Goal: Task Accomplishment & Management: Use online tool/utility

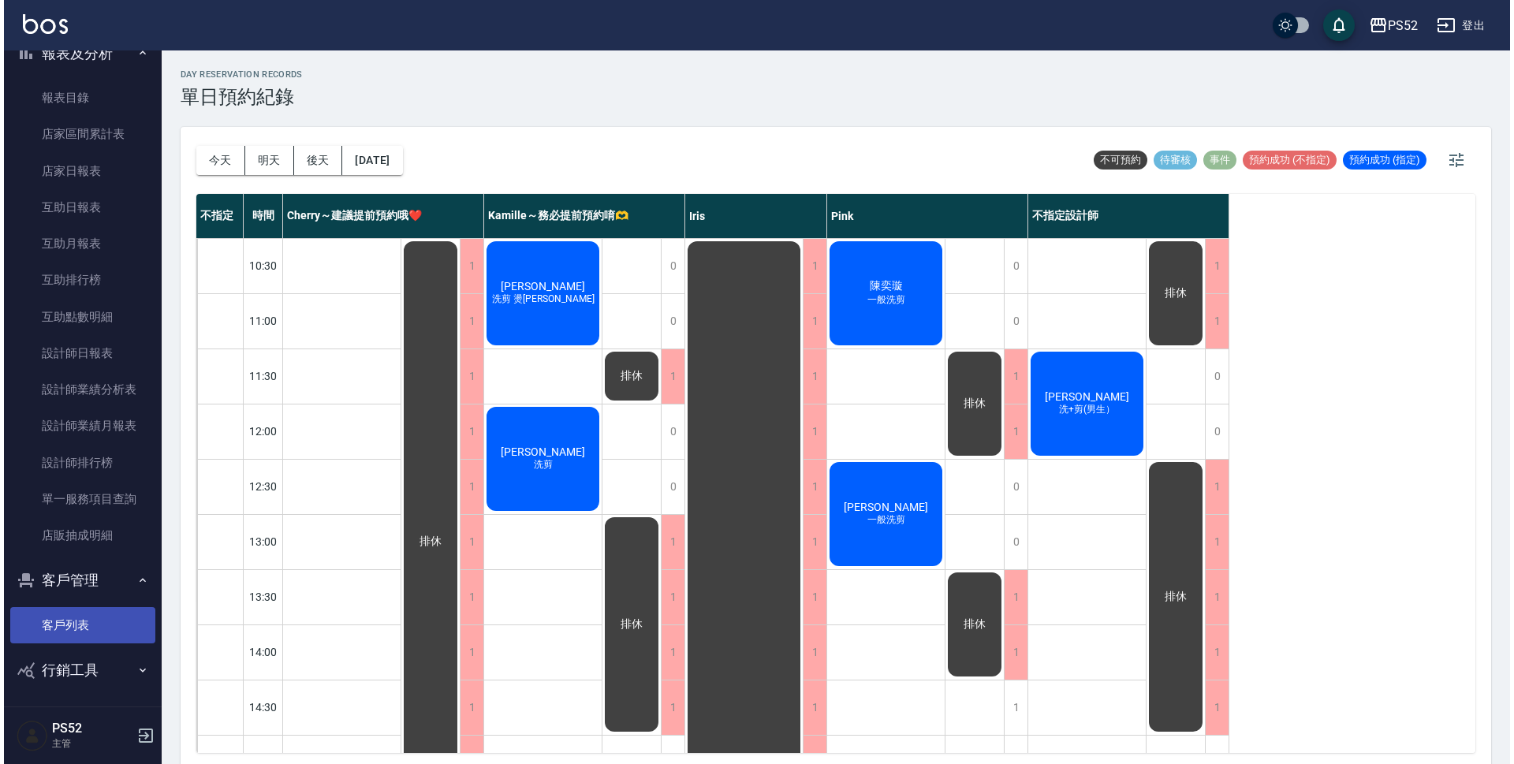
scroll to position [498, 0]
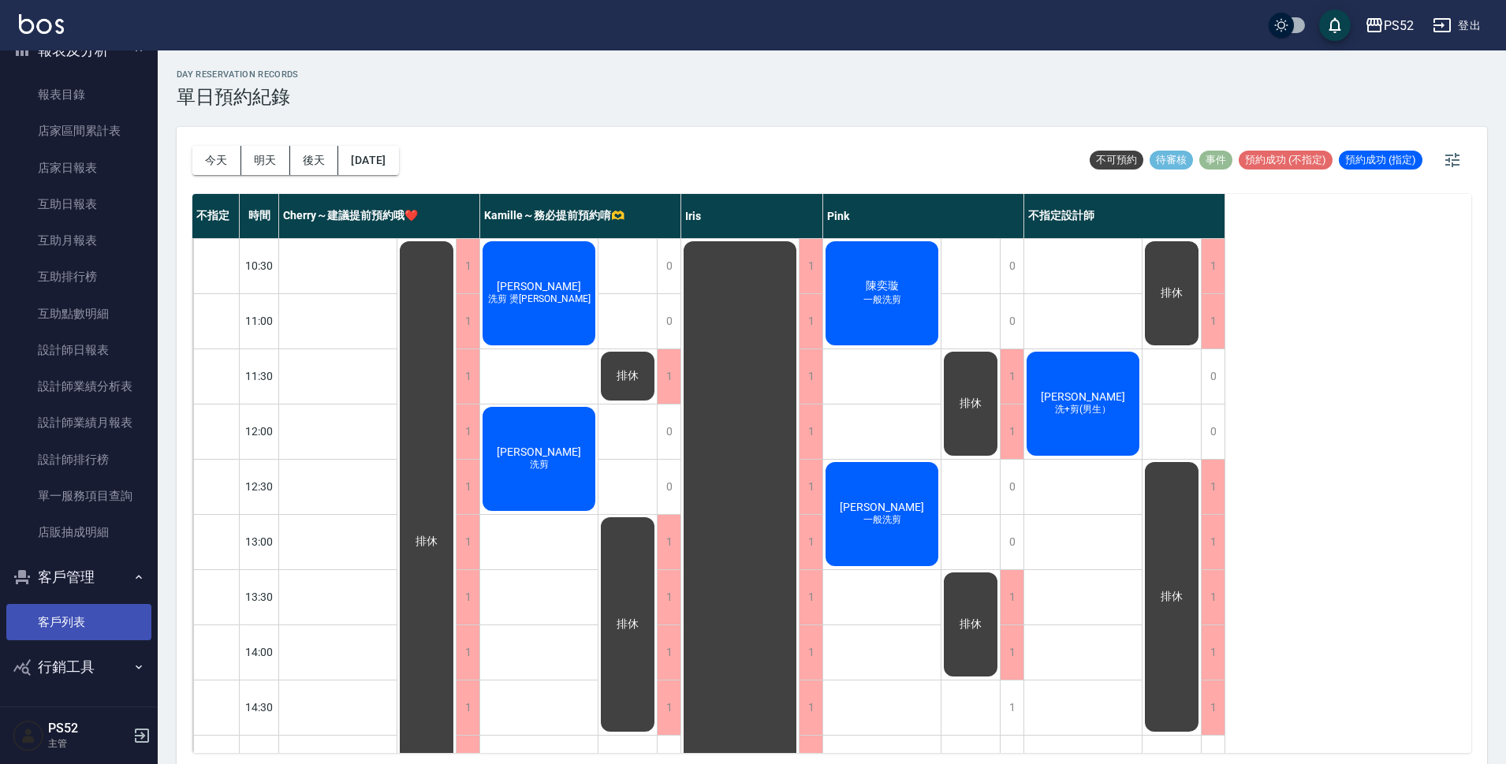
click at [57, 626] on link "客戶列表" at bounding box center [78, 622] width 145 height 36
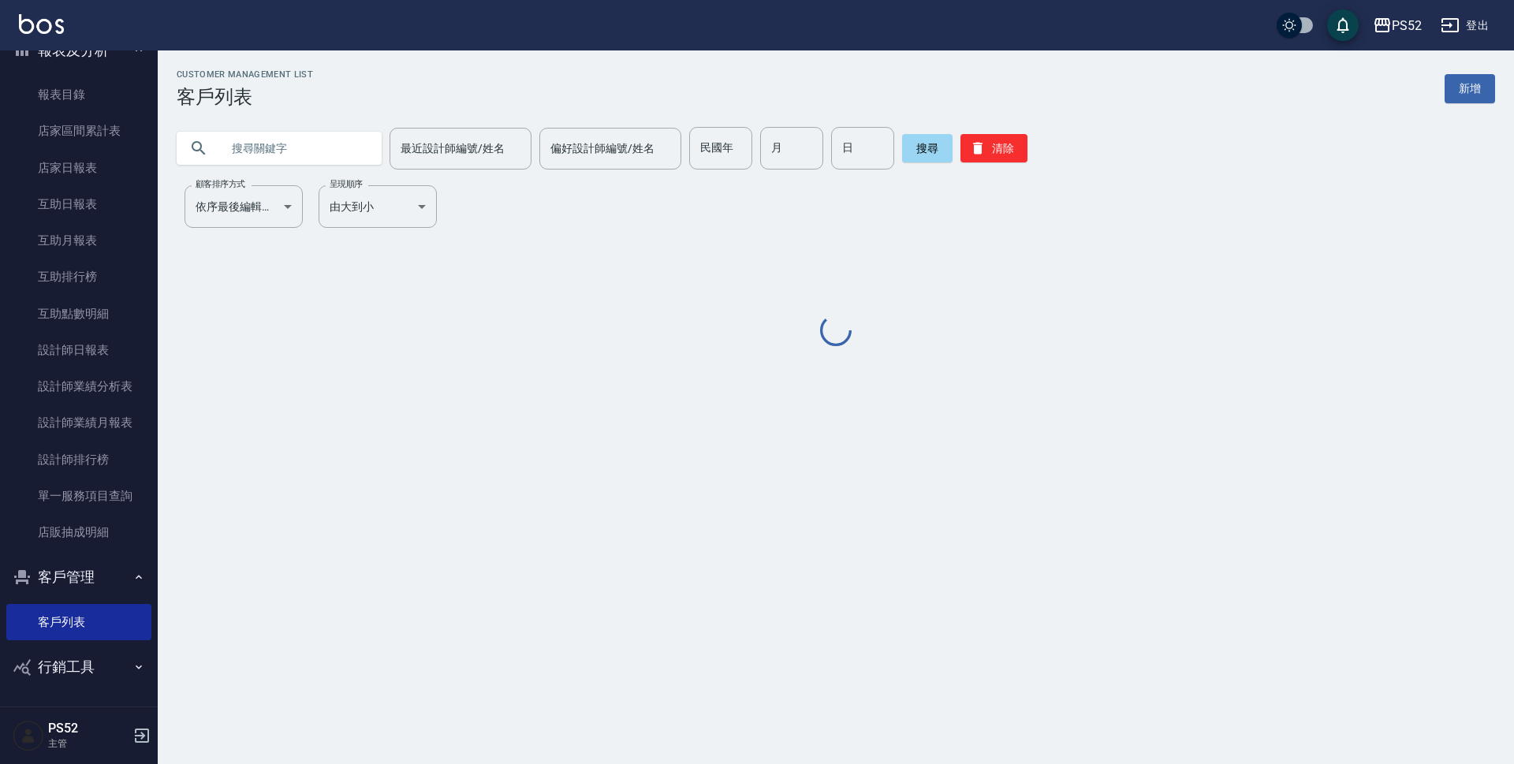
click at [295, 150] on input "text" at bounding box center [295, 148] width 148 height 43
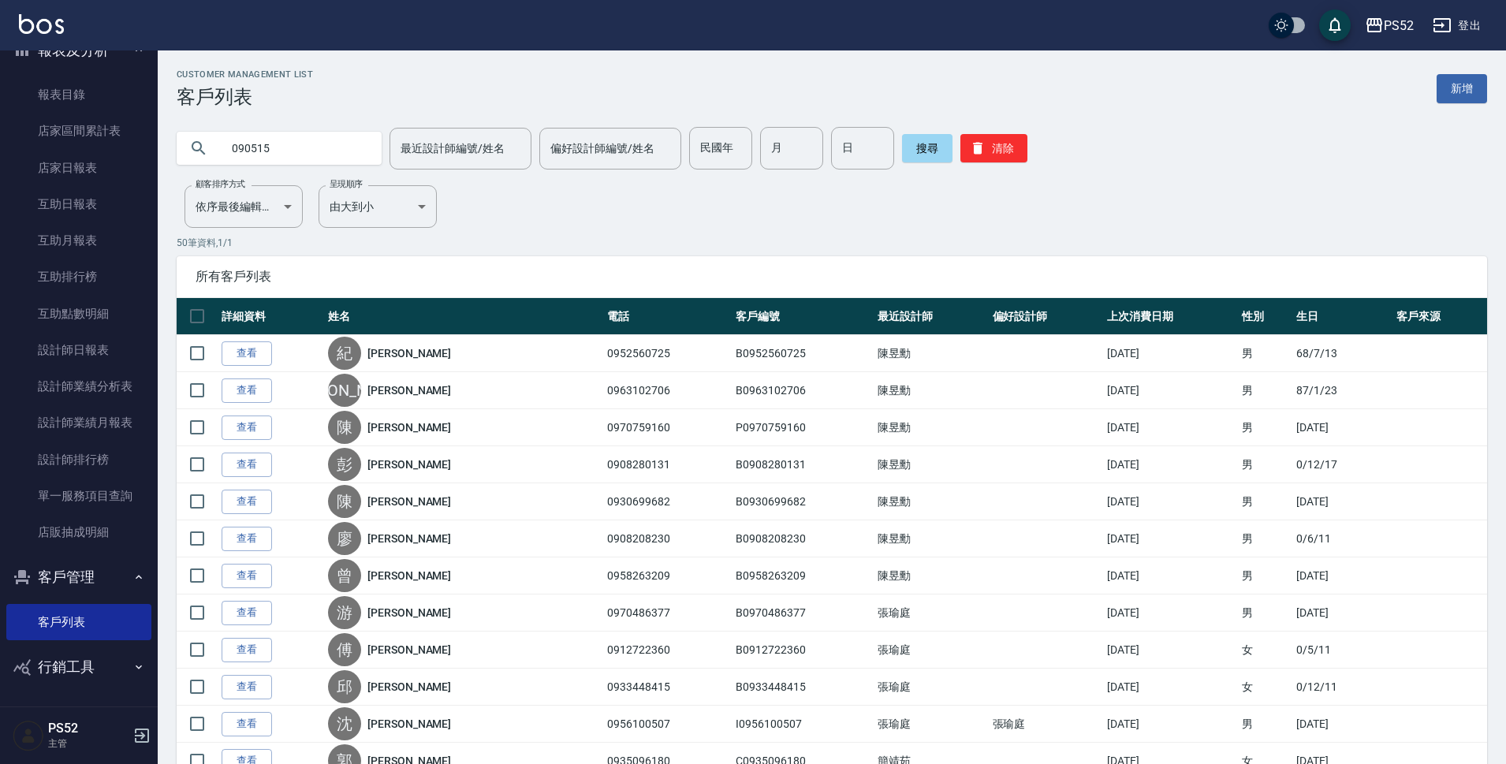
type input "090515"
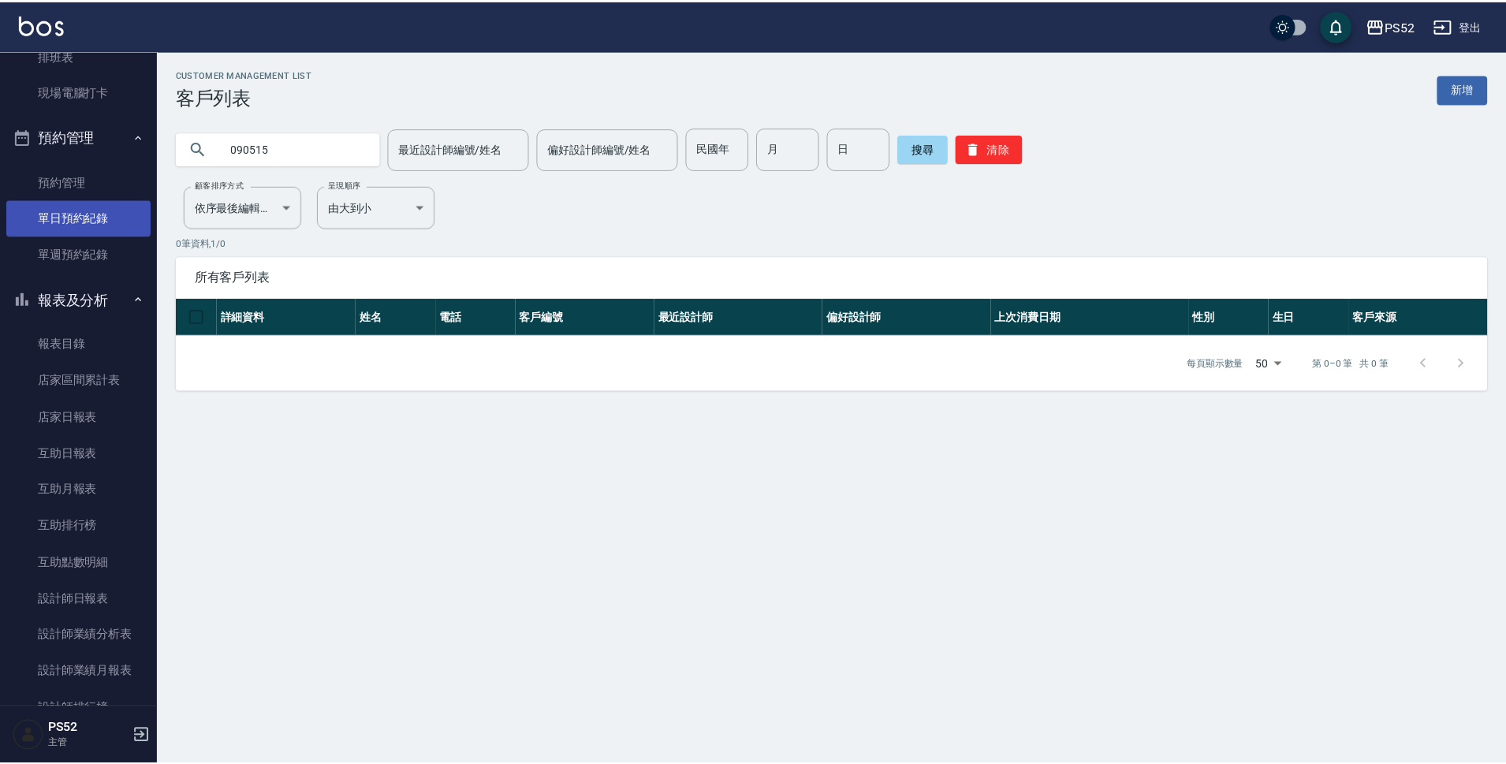
scroll to position [236, 0]
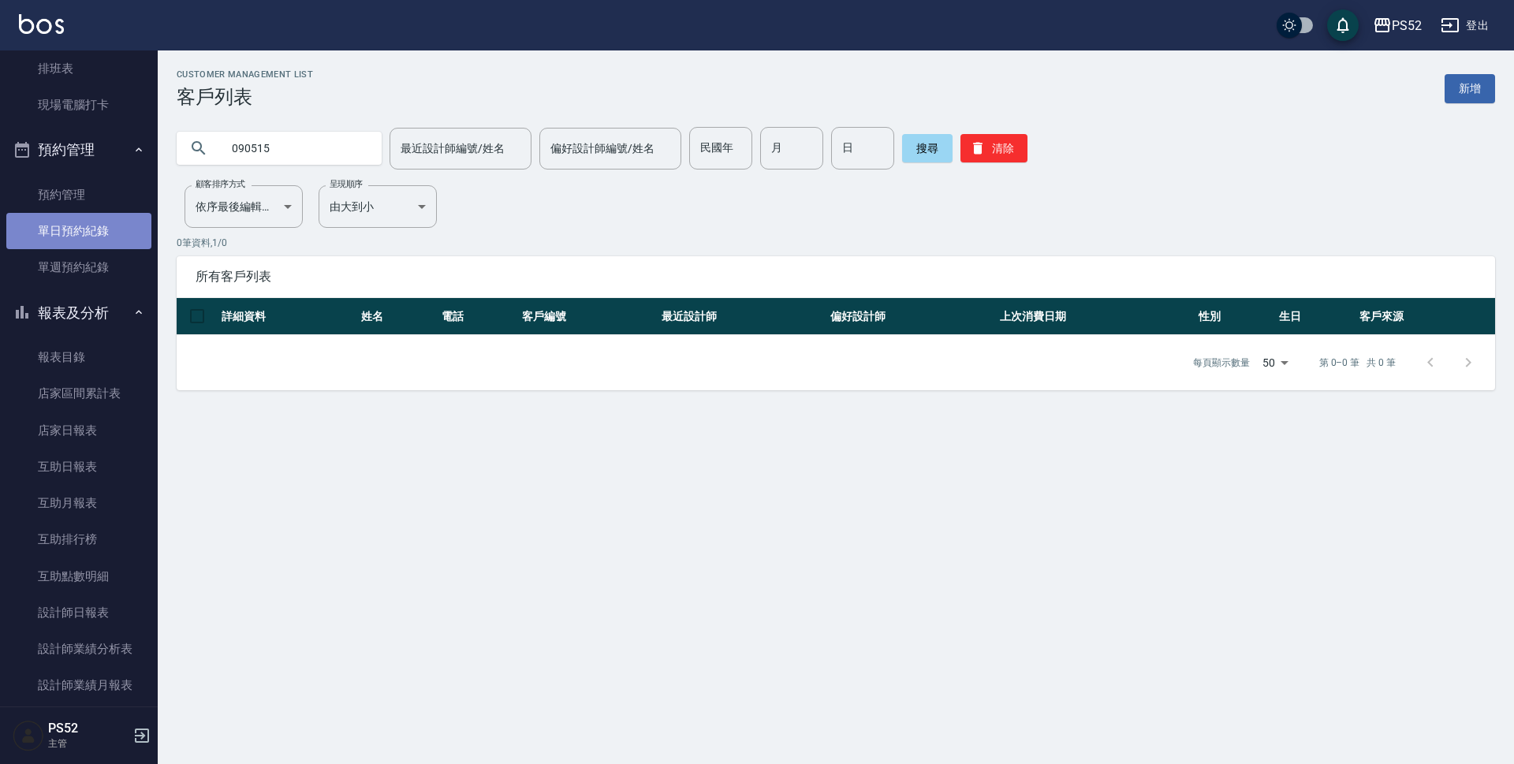
click at [96, 234] on link "單日預約紀錄" at bounding box center [78, 231] width 145 height 36
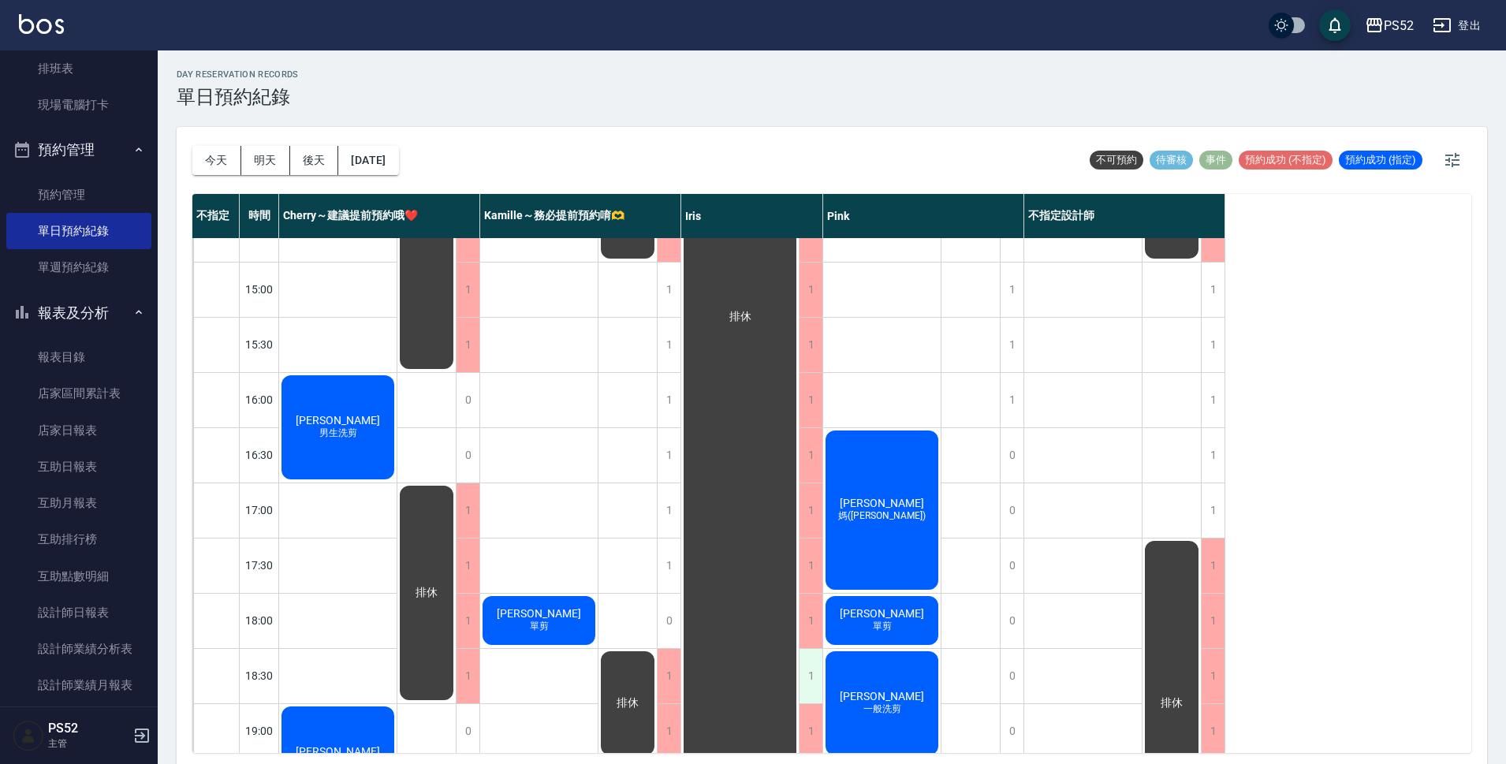
scroll to position [472, 0]
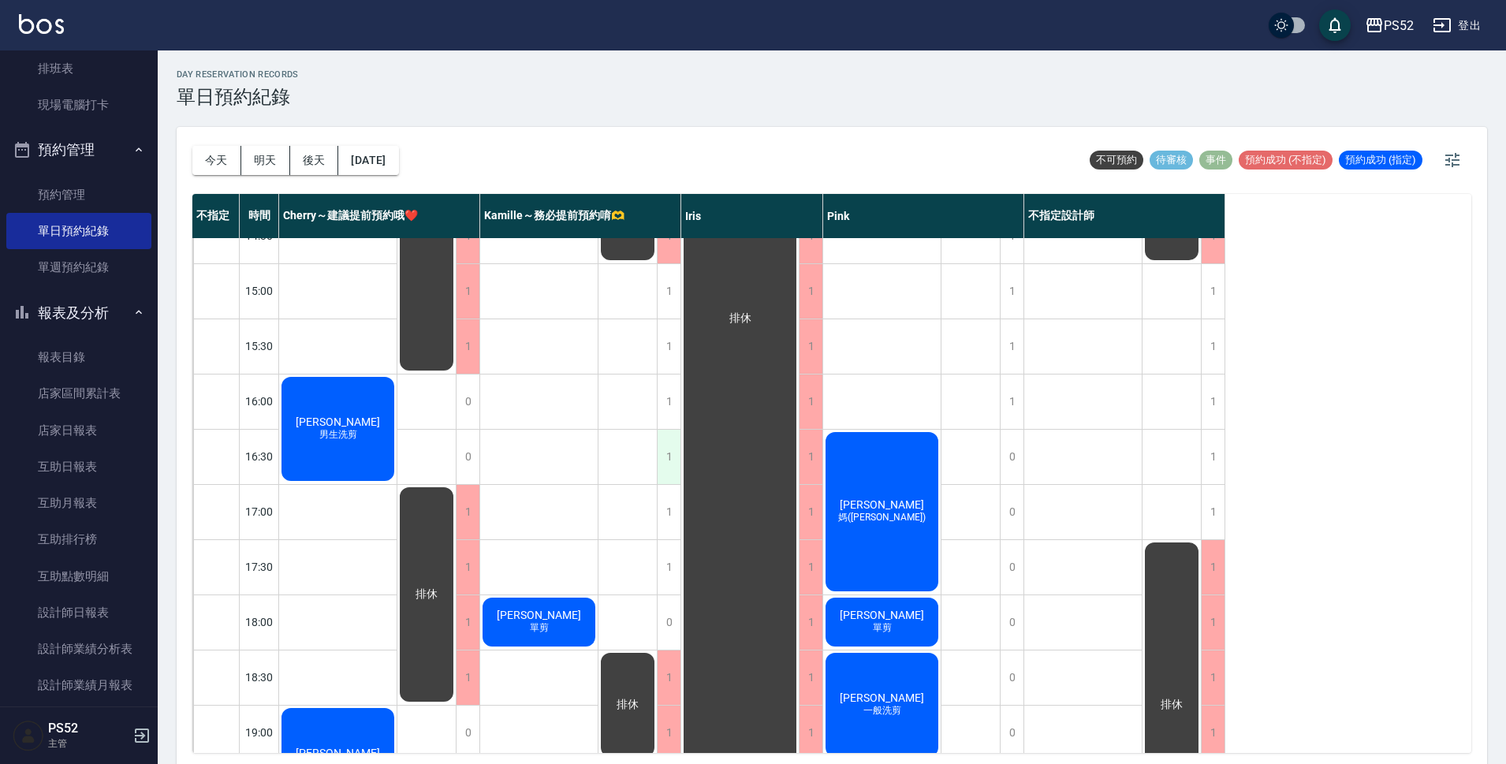
click at [669, 456] on div "1" at bounding box center [669, 457] width 24 height 54
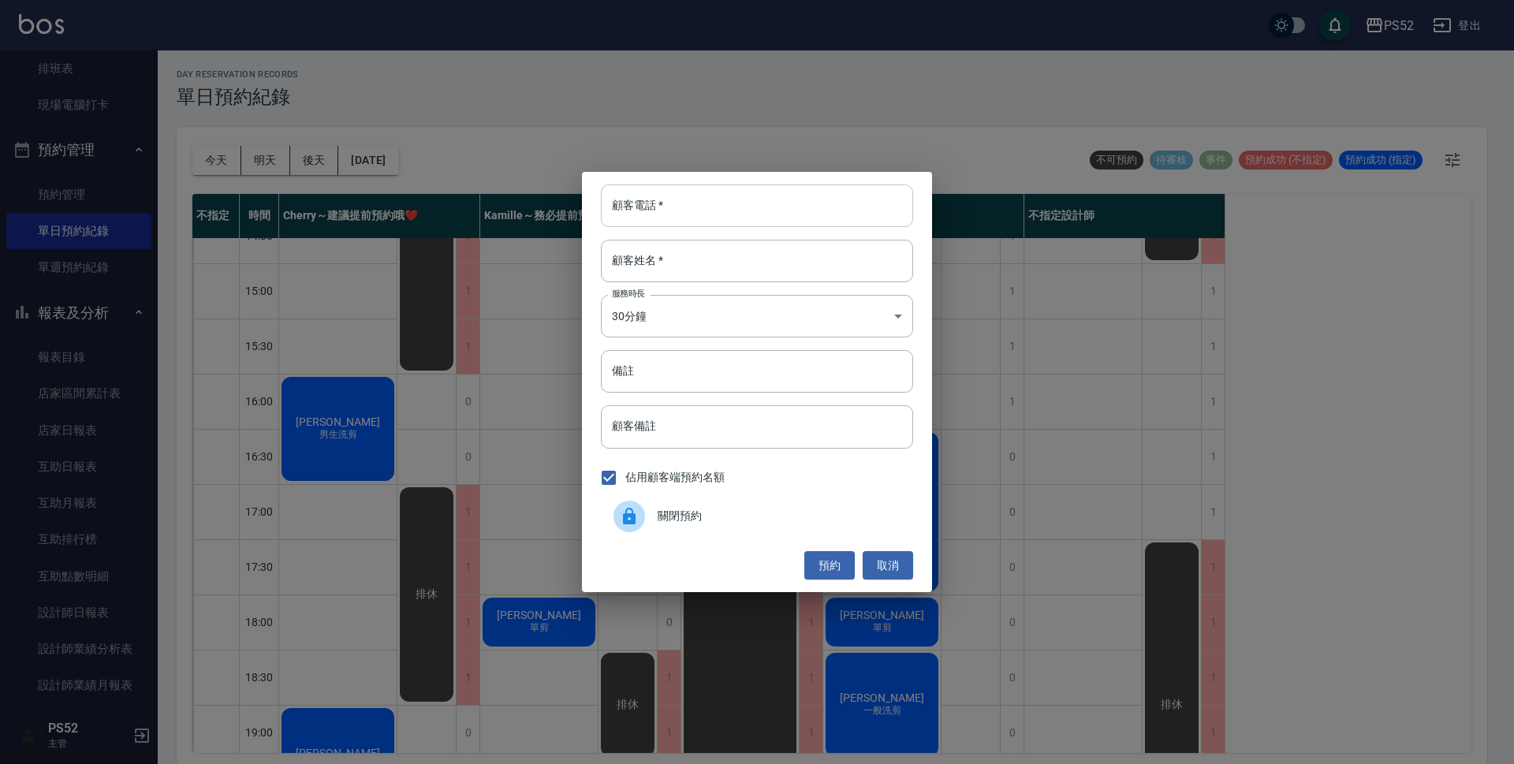
click at [699, 209] on input "顧客電話   *" at bounding box center [757, 206] width 312 height 43
click at [895, 555] on button "取消" at bounding box center [888, 565] width 50 height 29
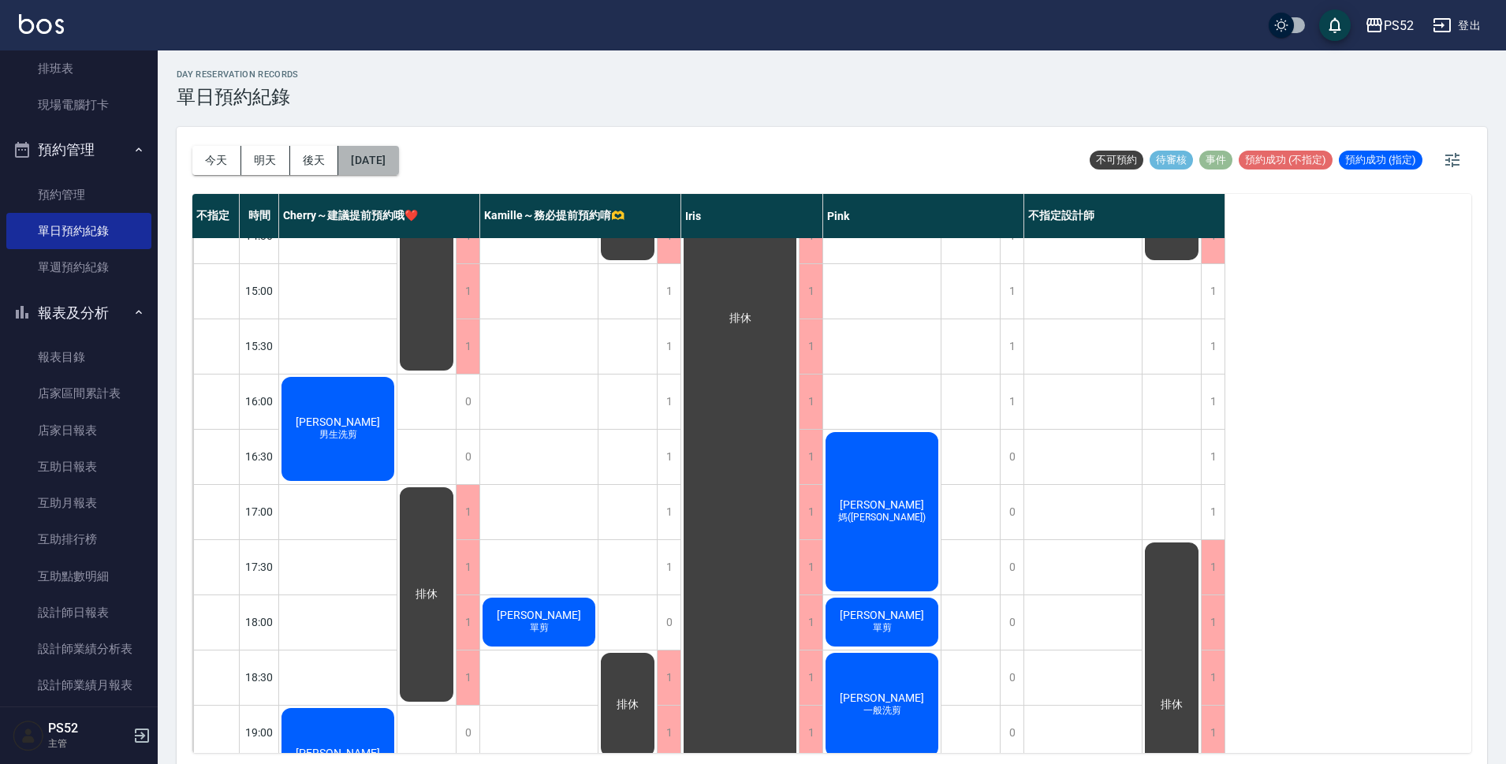
click at [398, 151] on button "[DATE]" at bounding box center [368, 160] width 60 height 29
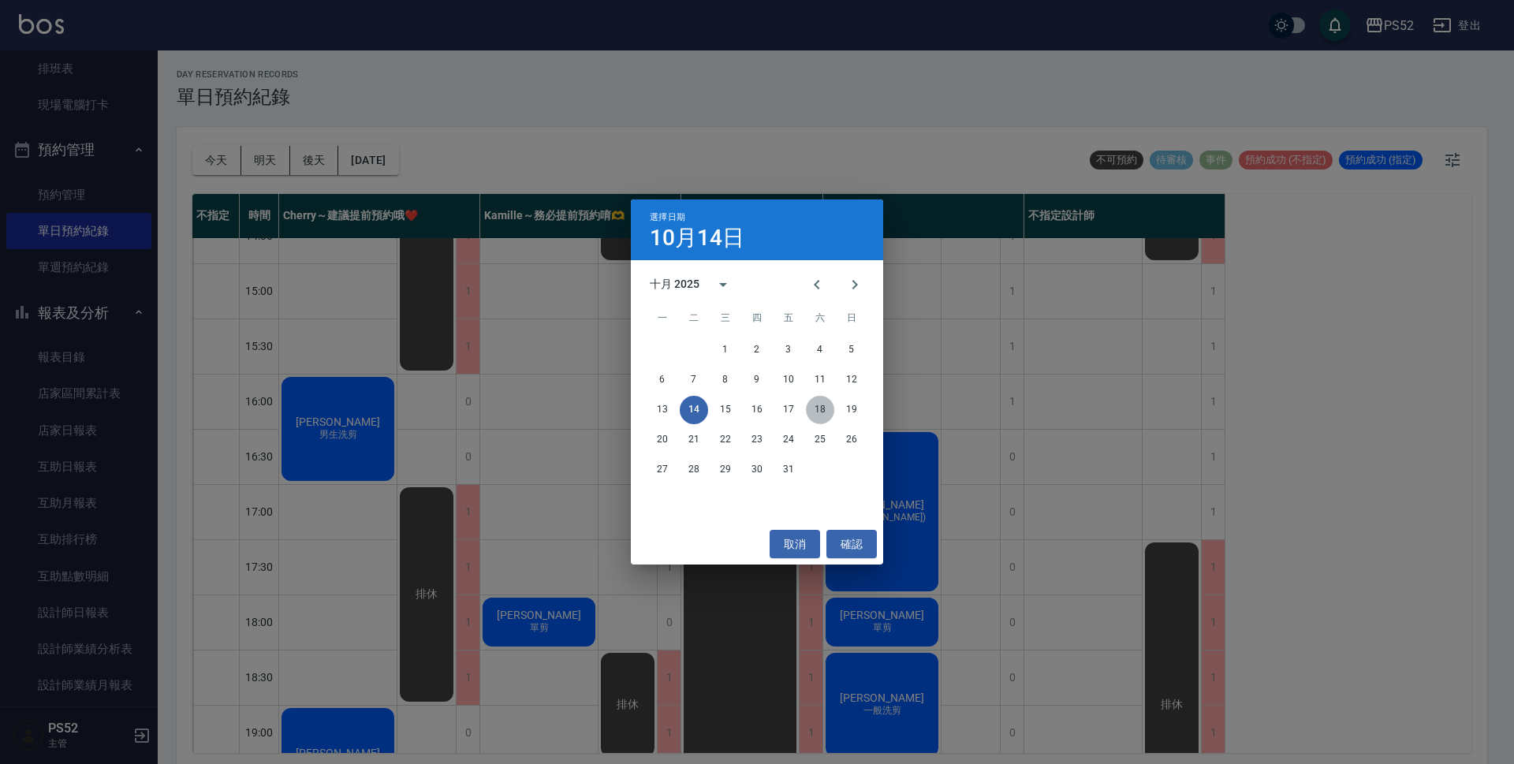
click at [818, 417] on button "18" at bounding box center [820, 410] width 28 height 28
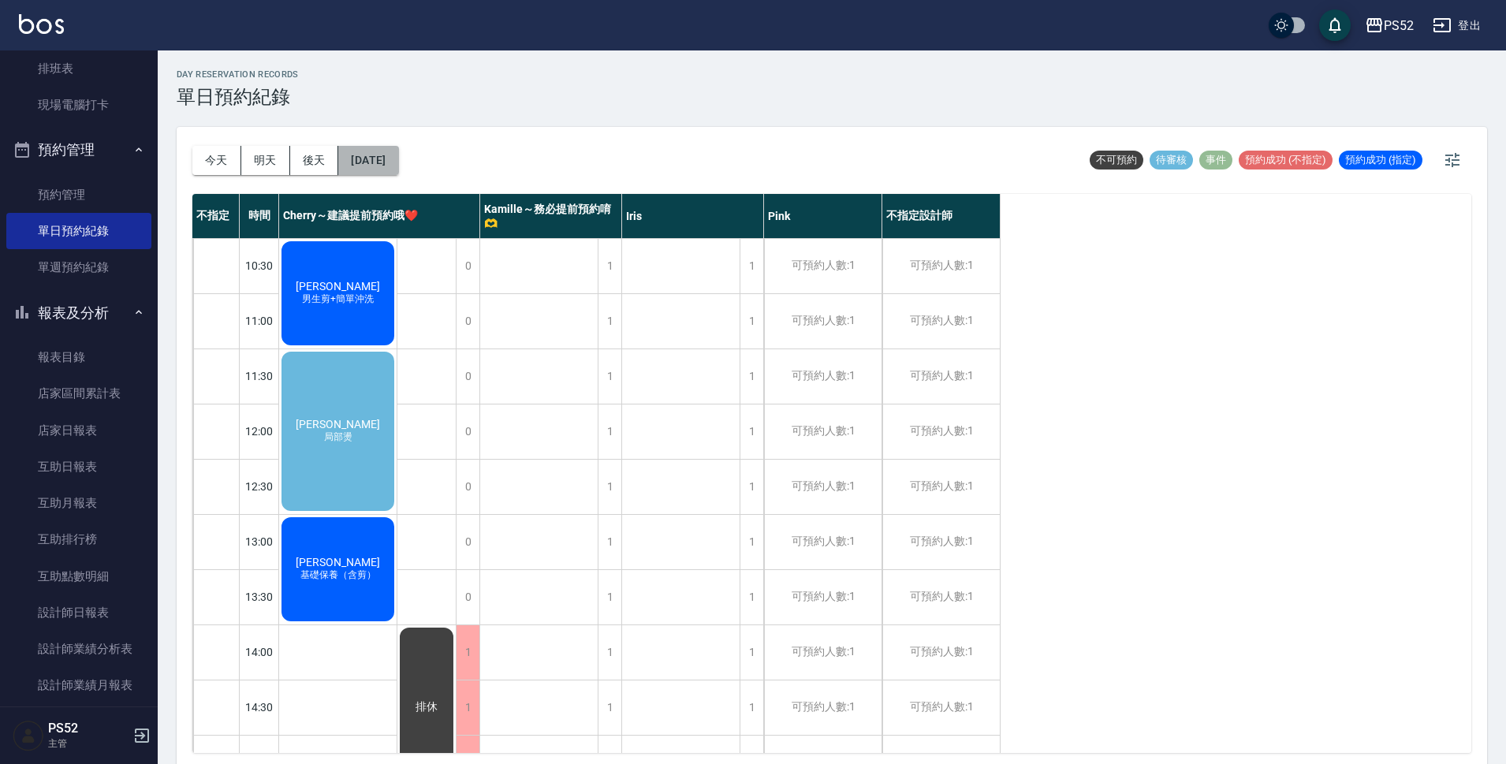
click at [398, 160] on button "[DATE]" at bounding box center [368, 160] width 60 height 29
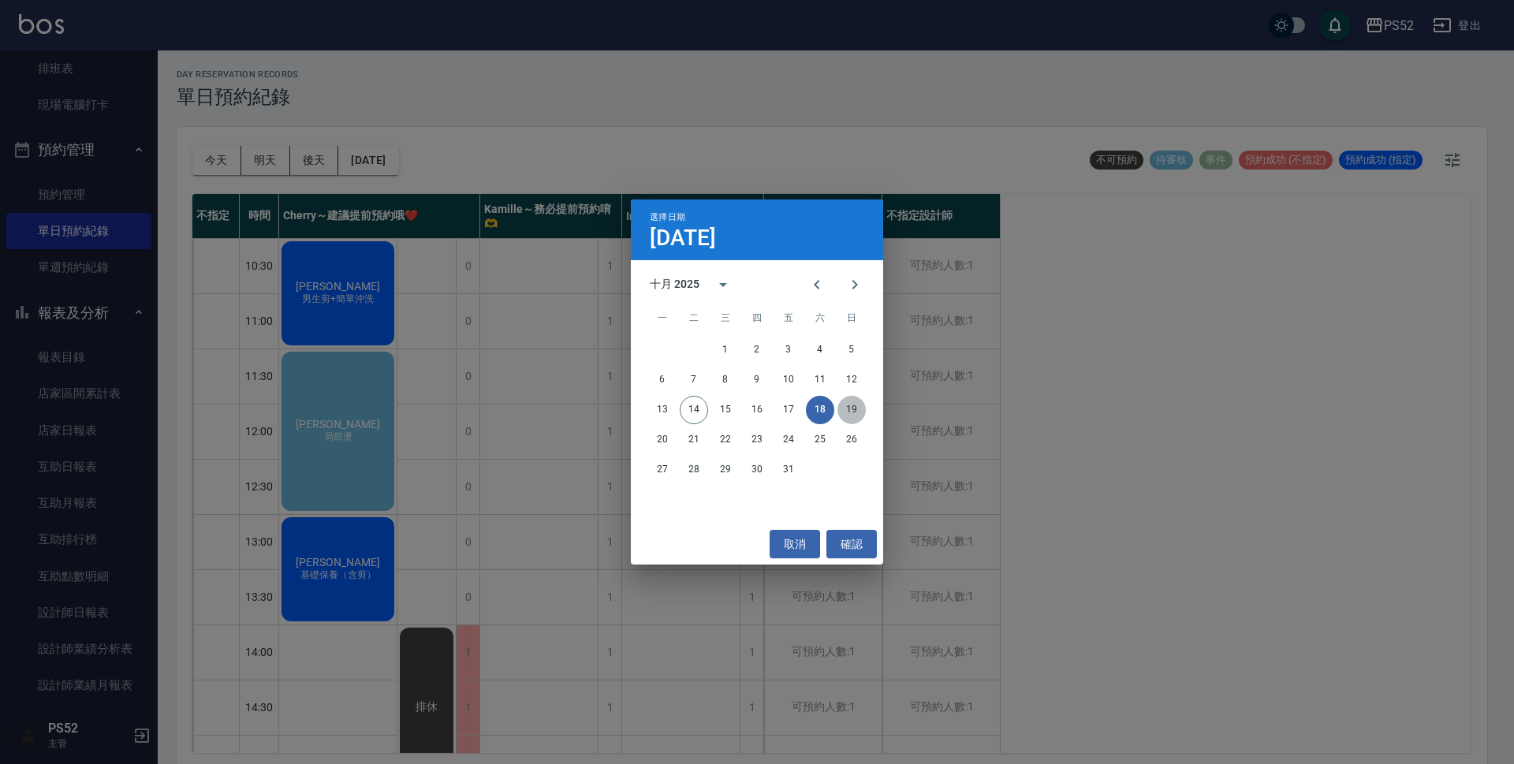
click at [861, 406] on button "19" at bounding box center [851, 410] width 28 height 28
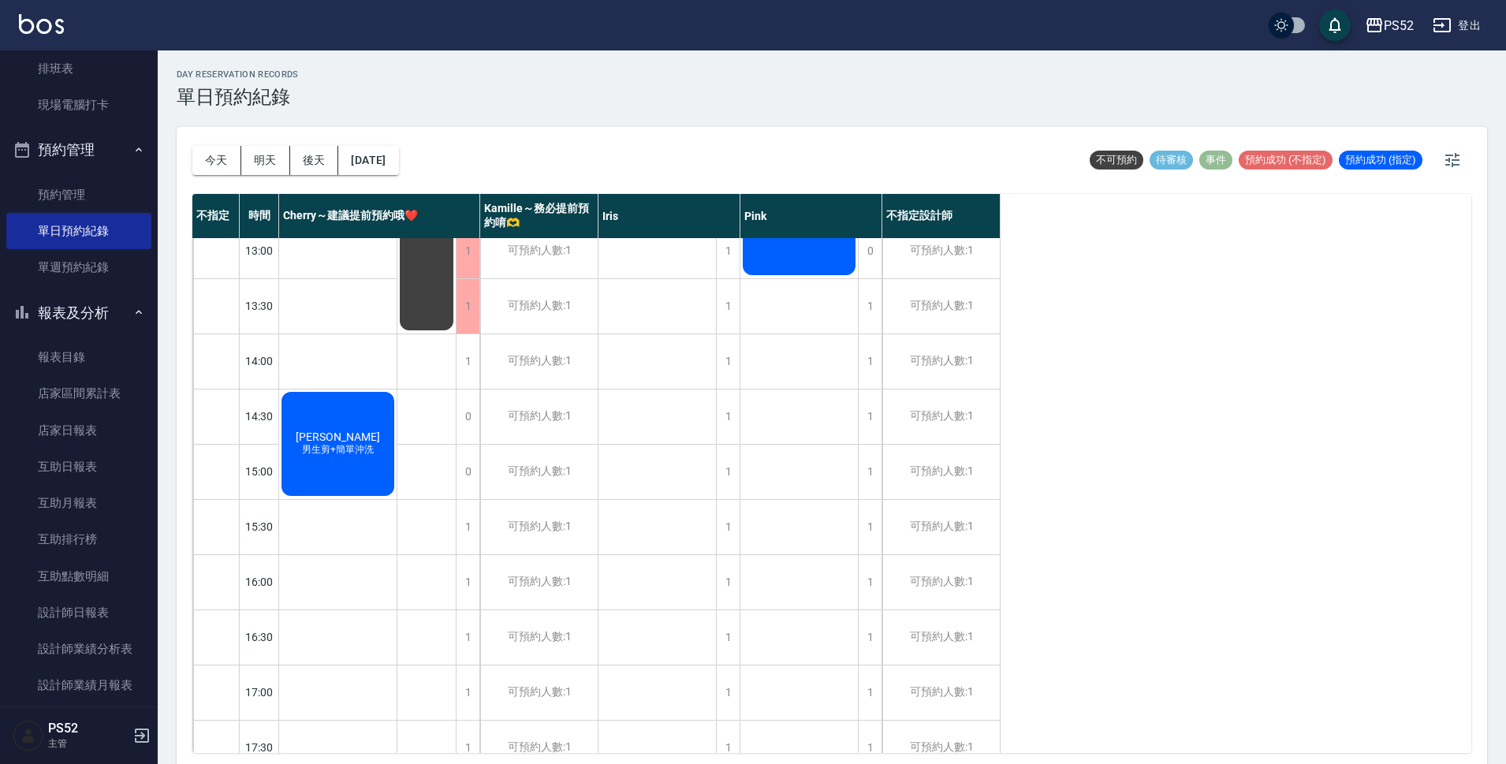
scroll to position [315, 0]
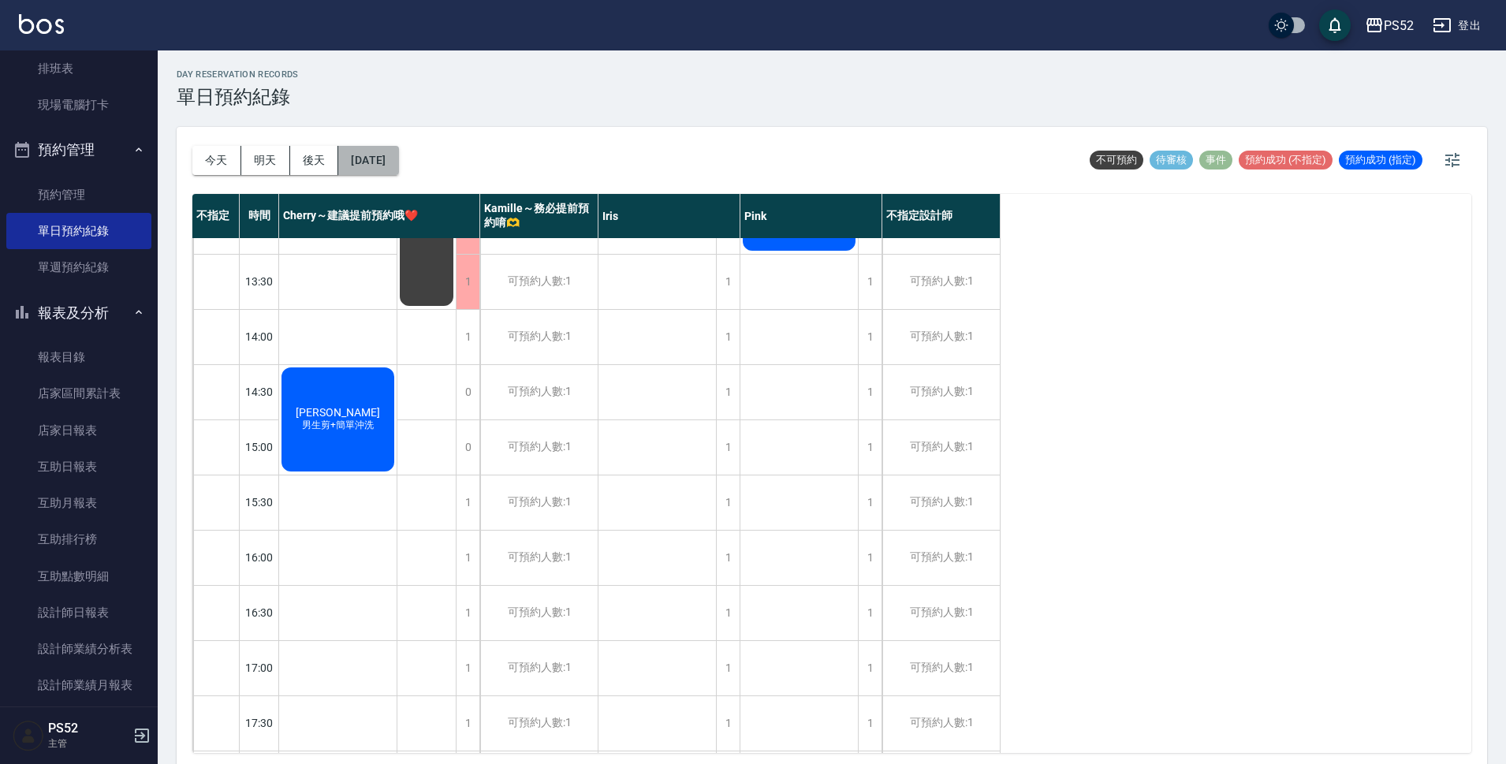
click at [382, 160] on button "[DATE]" at bounding box center [368, 160] width 60 height 29
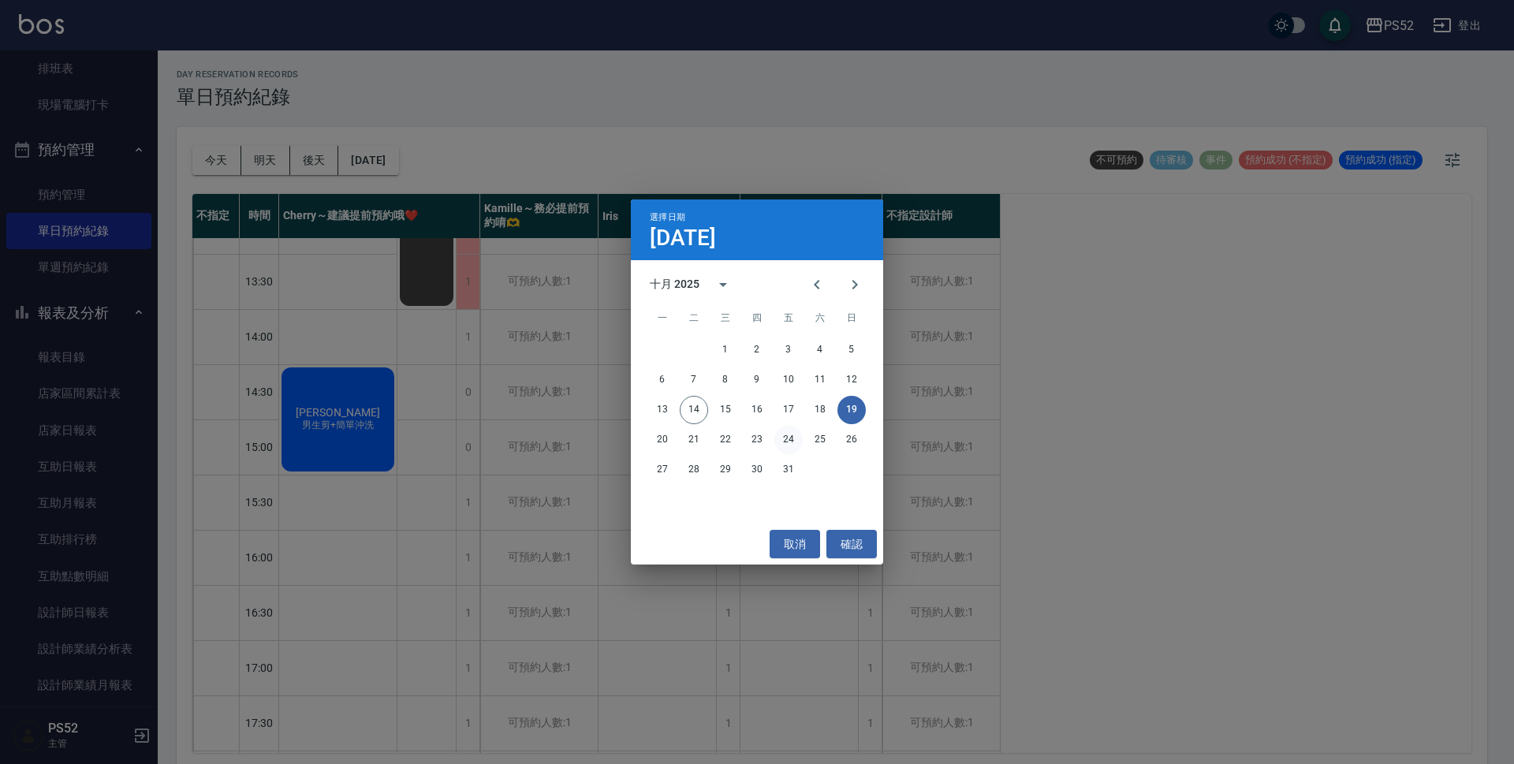
click at [794, 445] on button "24" at bounding box center [788, 440] width 28 height 28
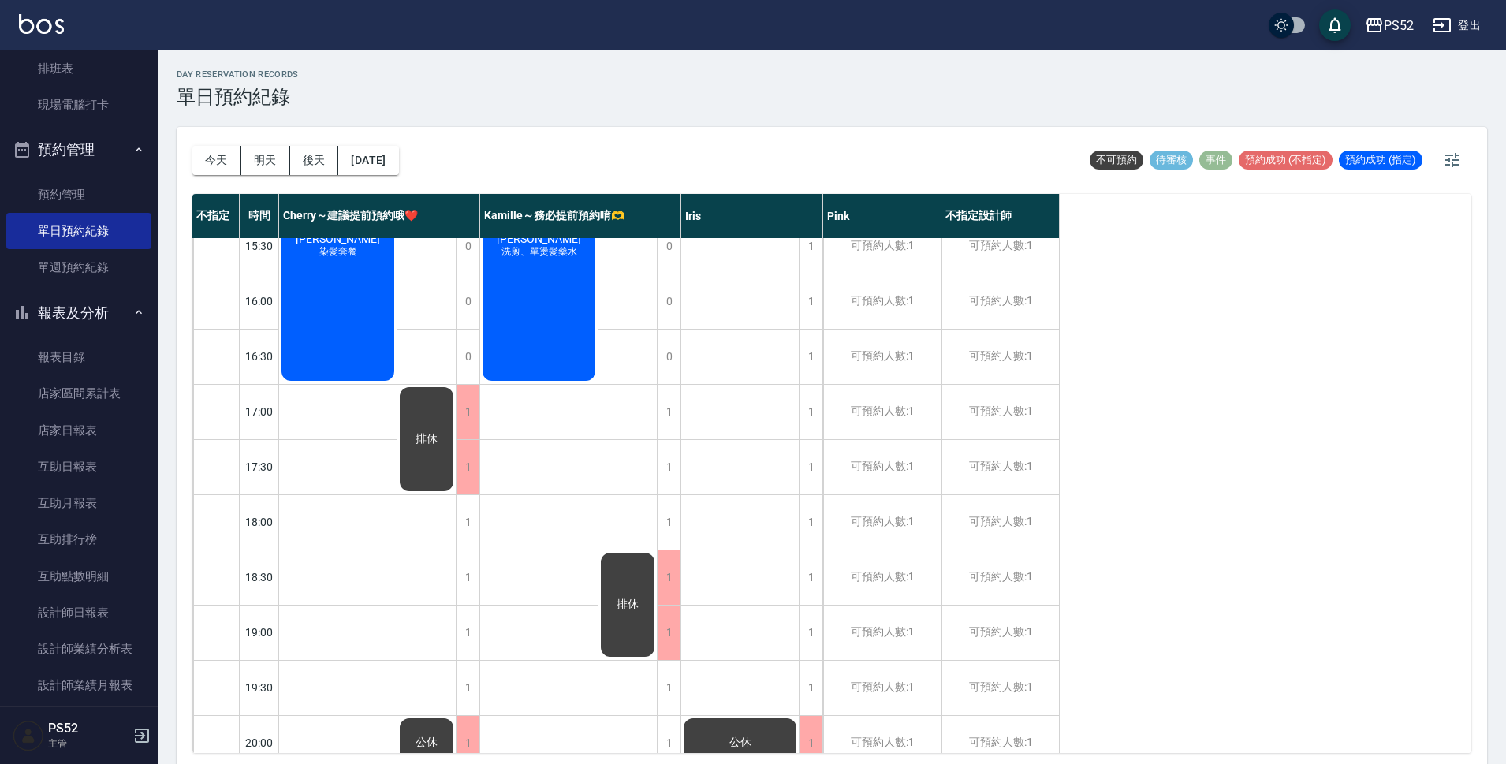
scroll to position [603, 0]
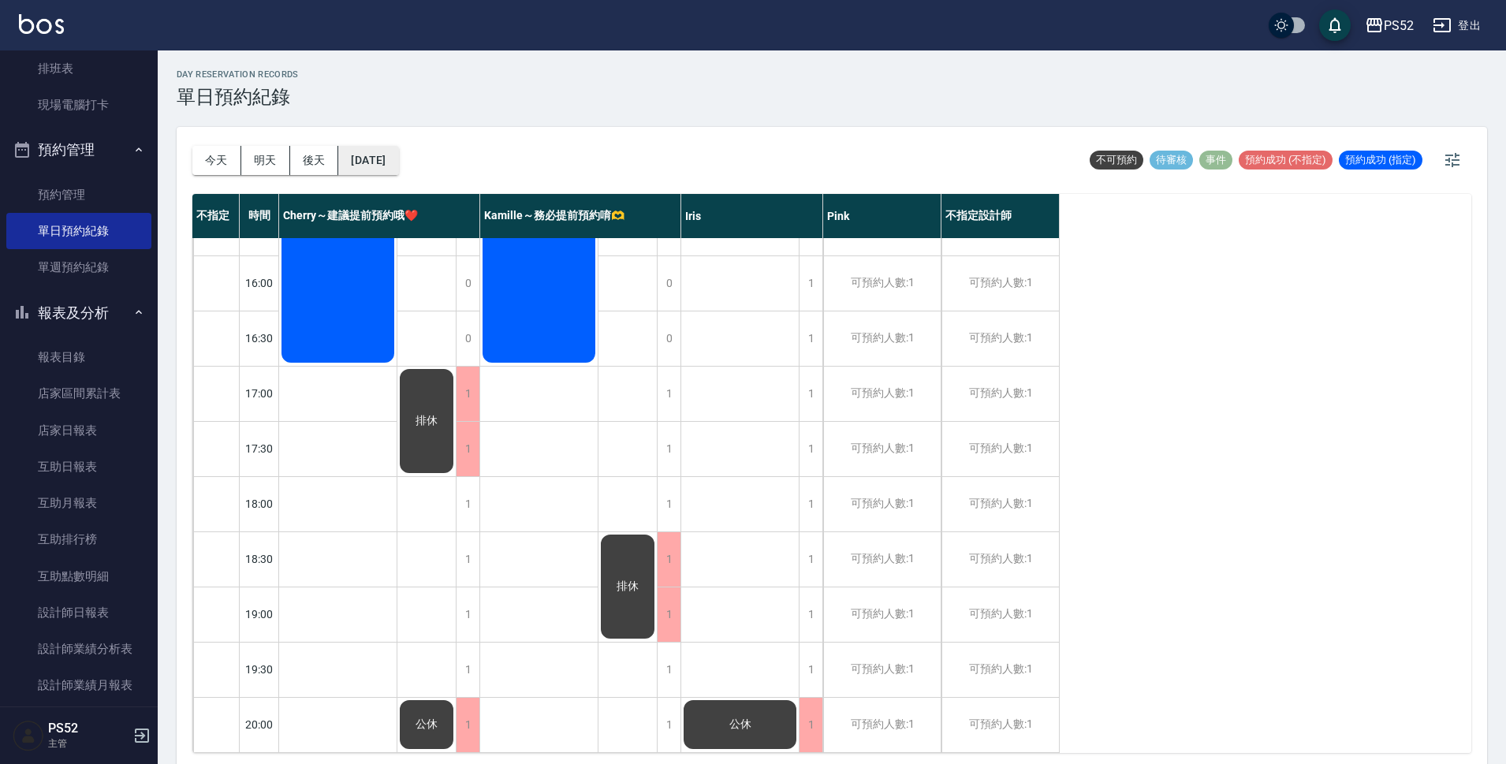
click at [370, 158] on button "[DATE]" at bounding box center [368, 160] width 60 height 29
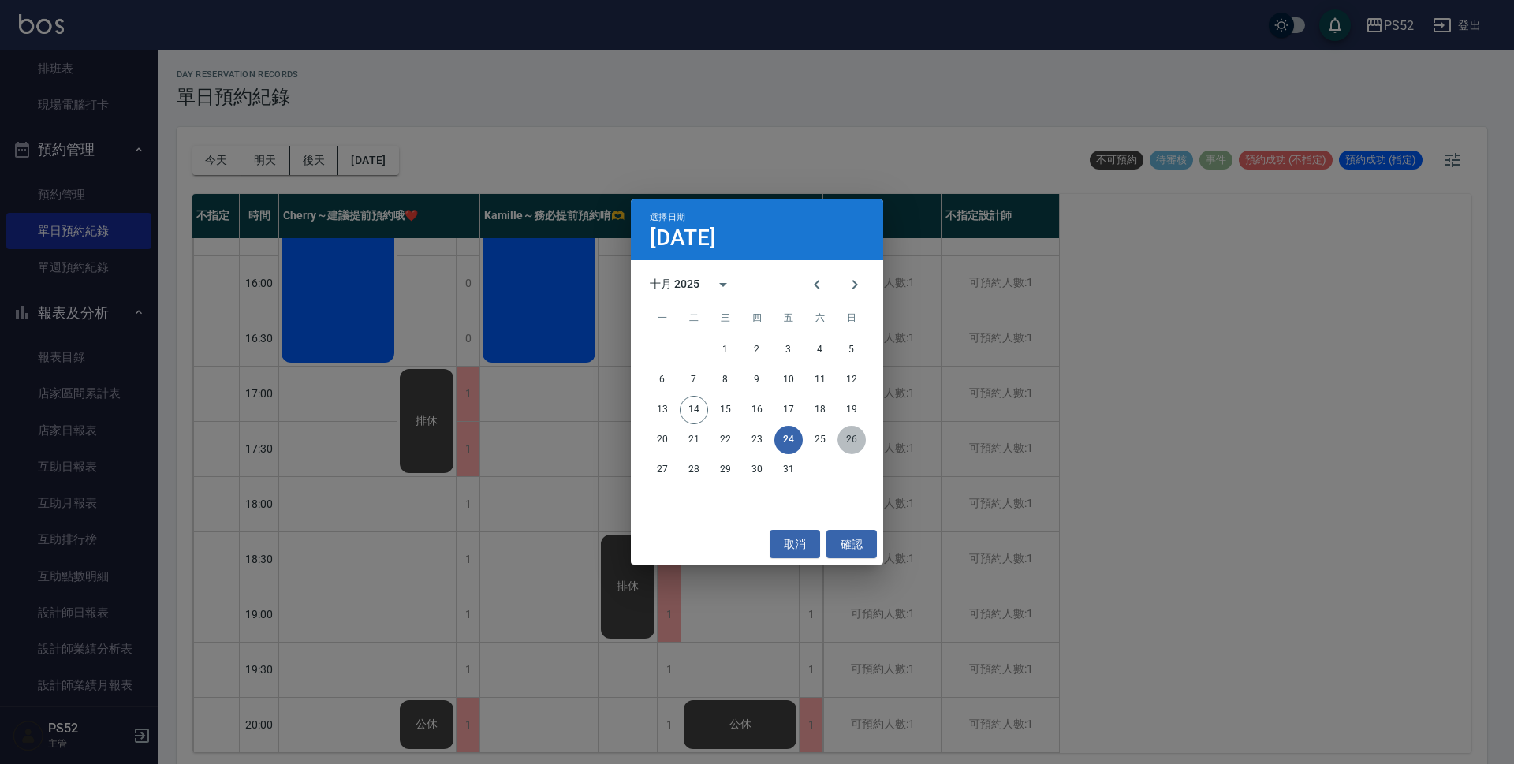
click at [859, 445] on button "26" at bounding box center [851, 440] width 28 height 28
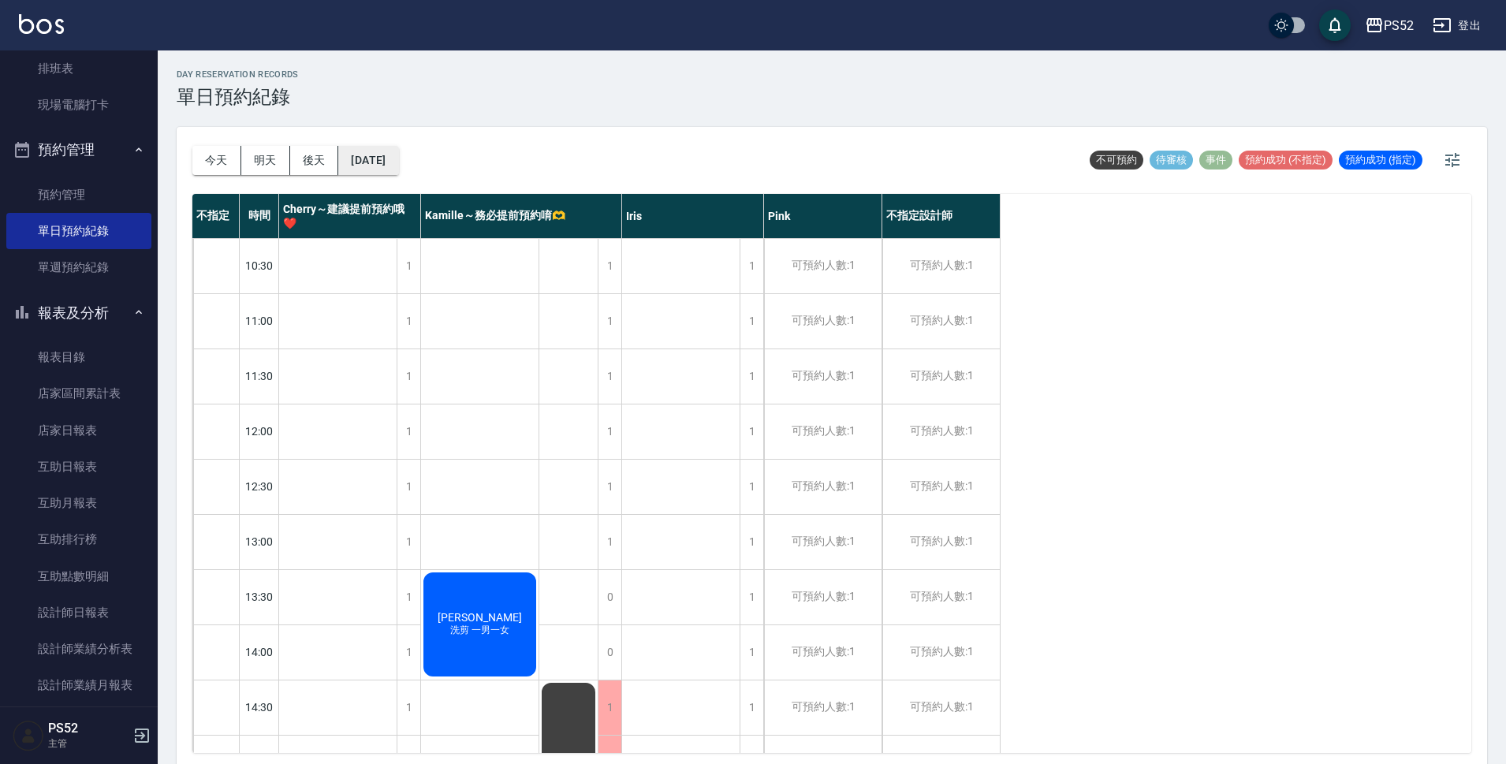
click at [398, 147] on button "[DATE]" at bounding box center [368, 160] width 60 height 29
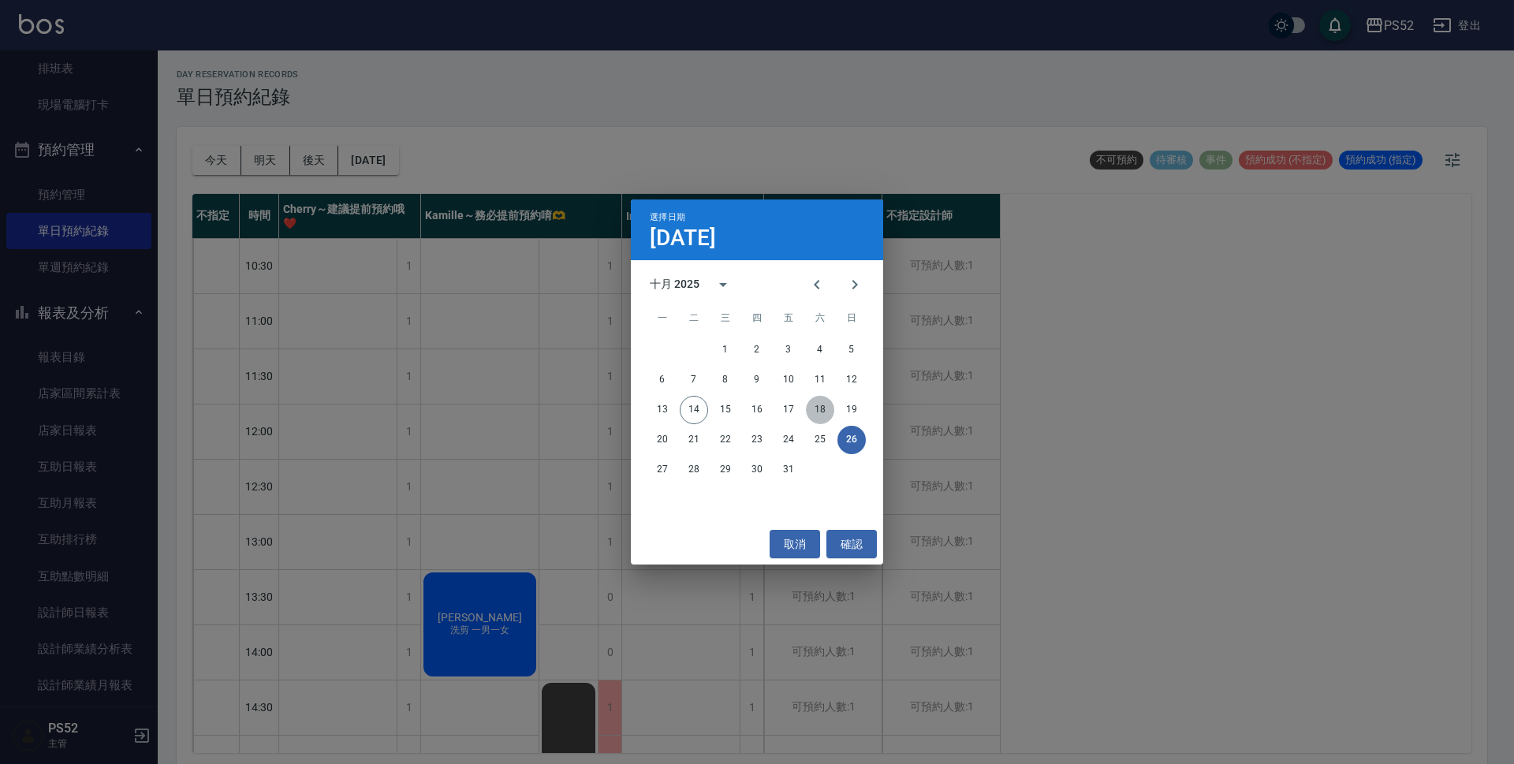
click at [822, 412] on button "18" at bounding box center [820, 410] width 28 height 28
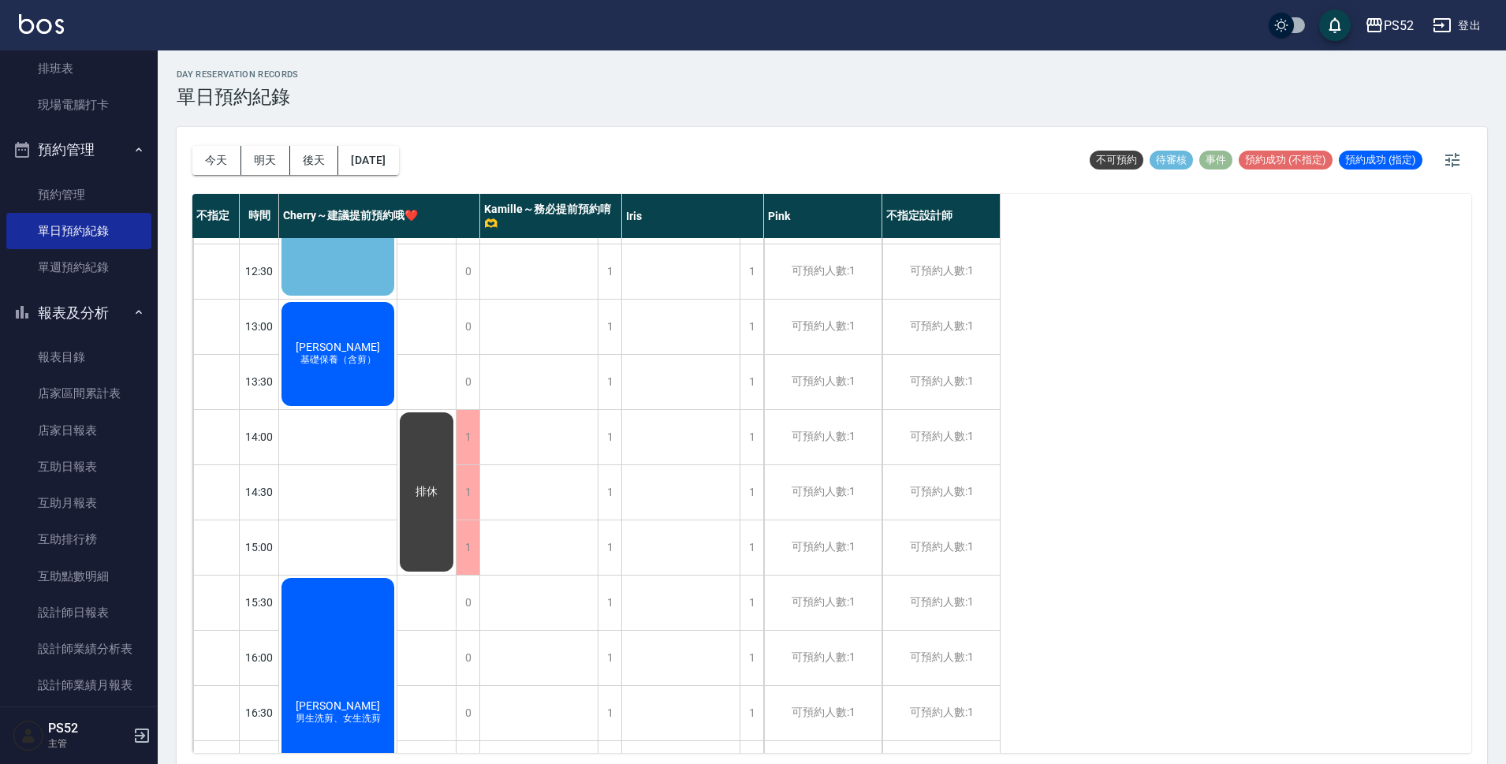
scroll to position [315, 0]
